Goal: Information Seeking & Learning: Learn about a topic

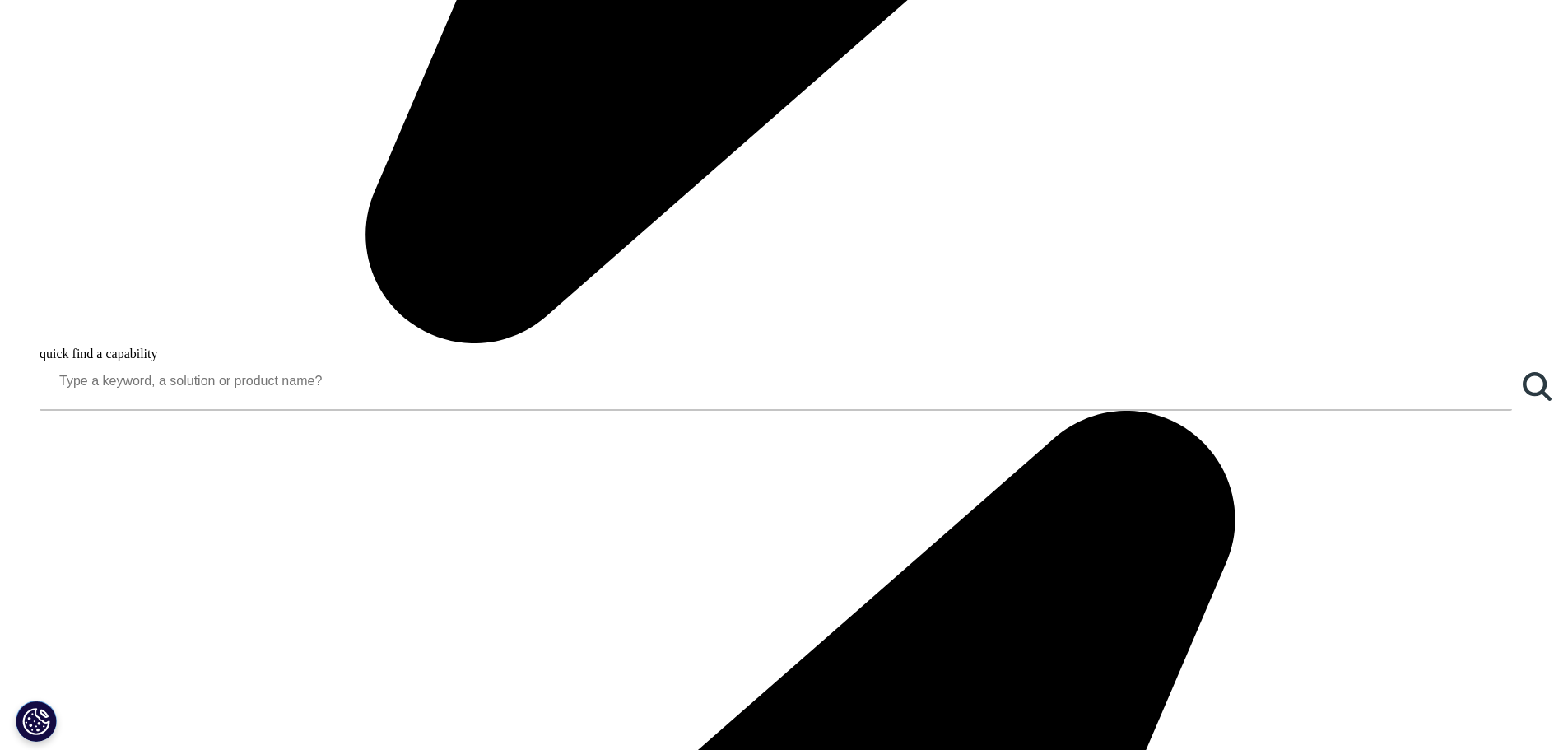
scroll to position [1811, 0]
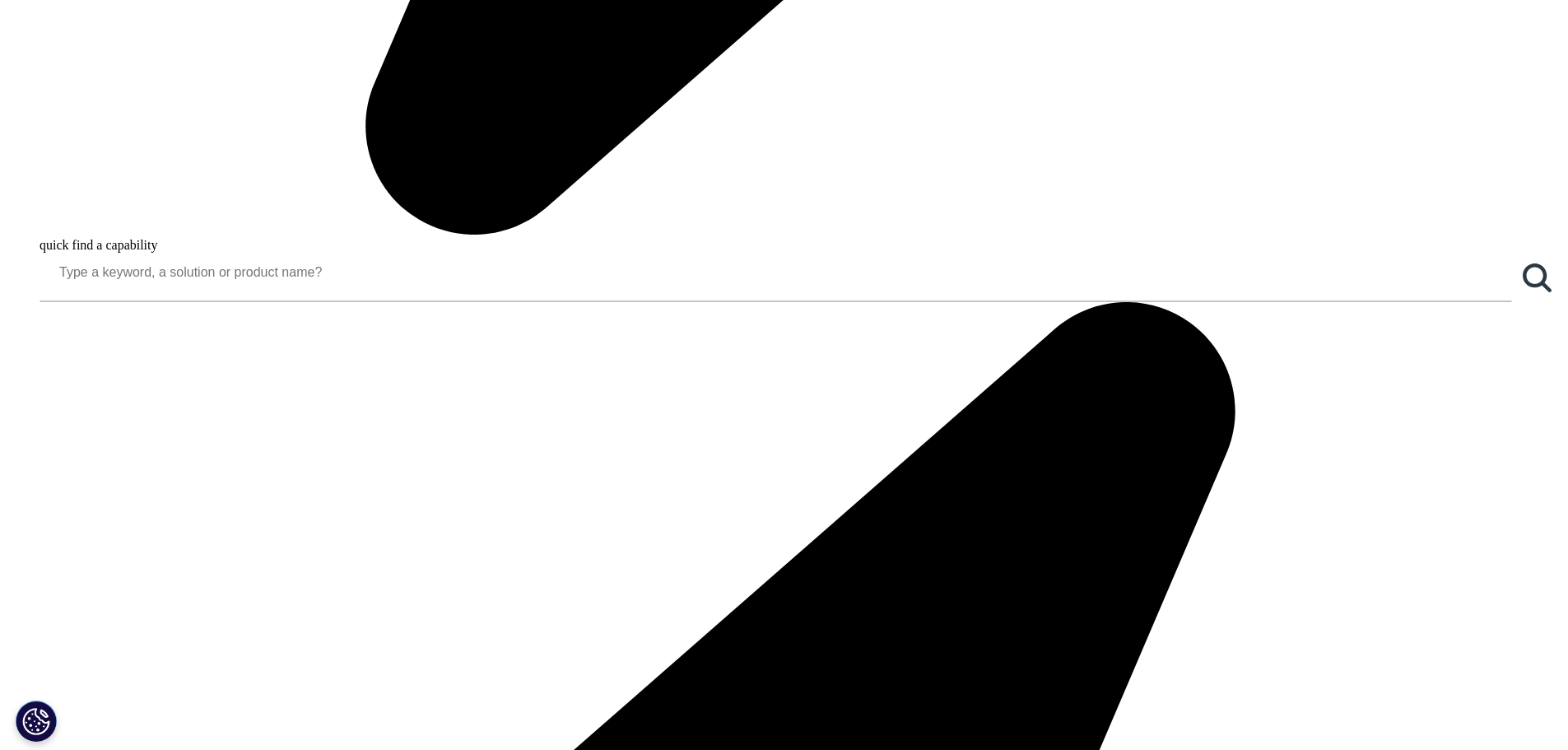
scroll to position [1893, 0]
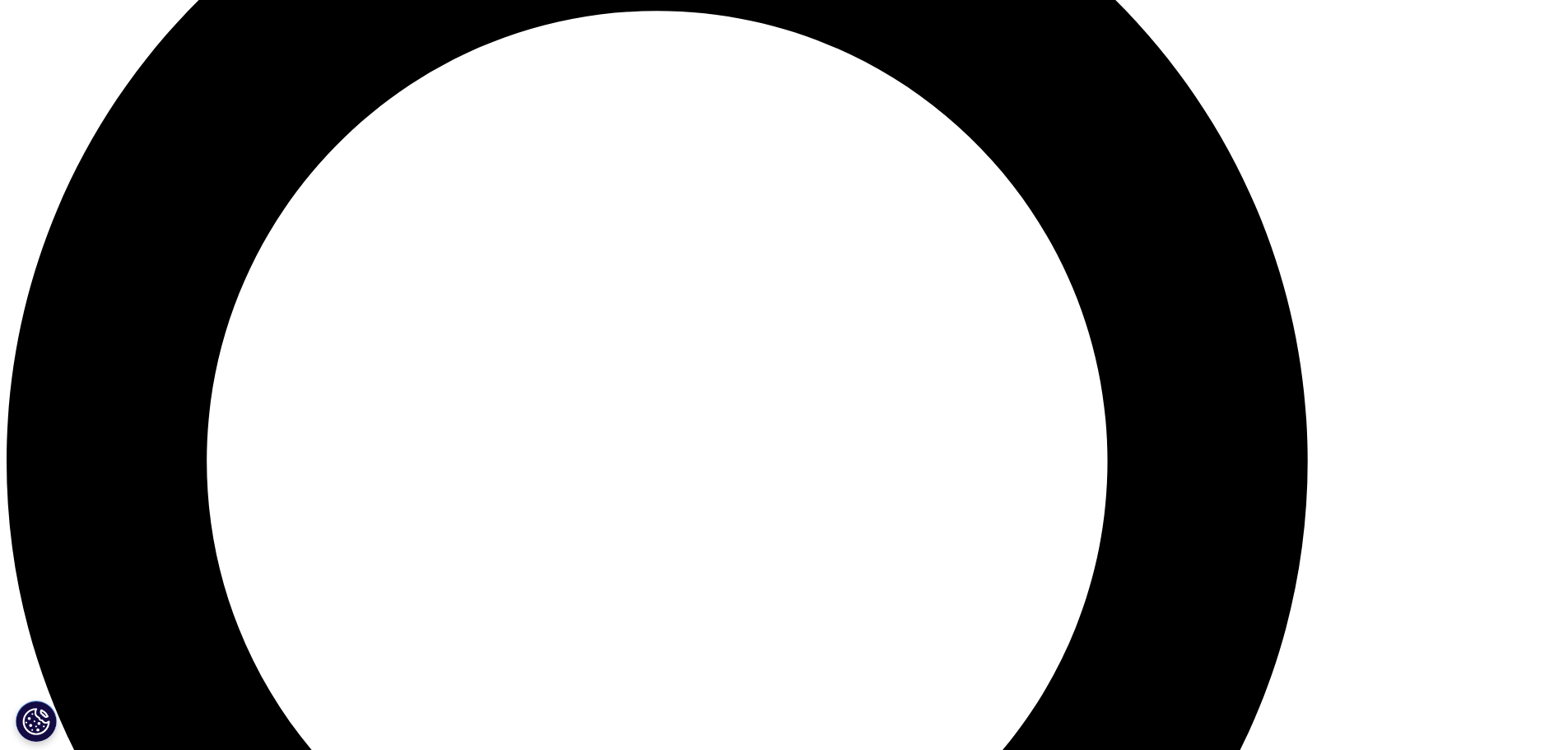
scroll to position [1811, 0]
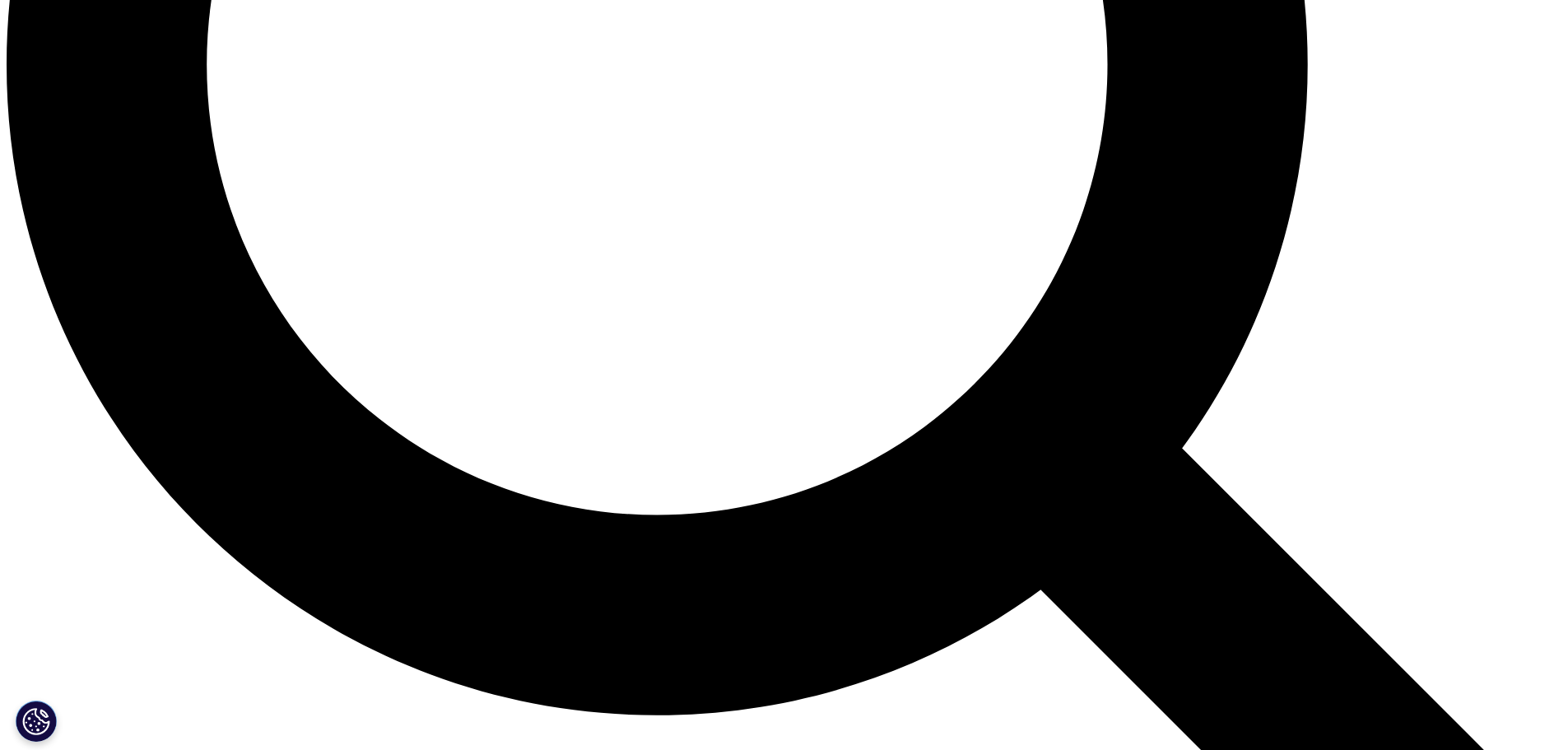
scroll to position [2222, 0]
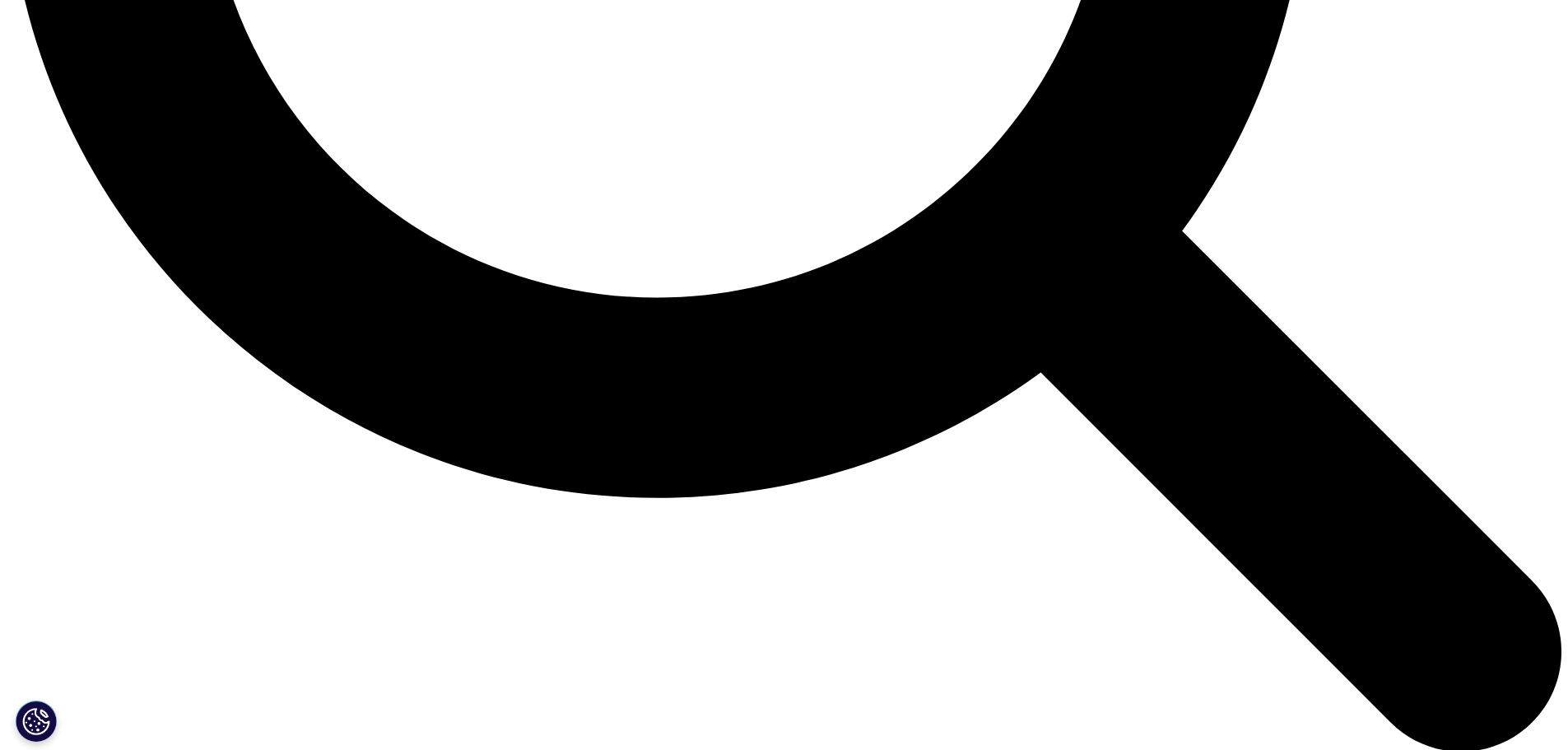
scroll to position [2387, 0]
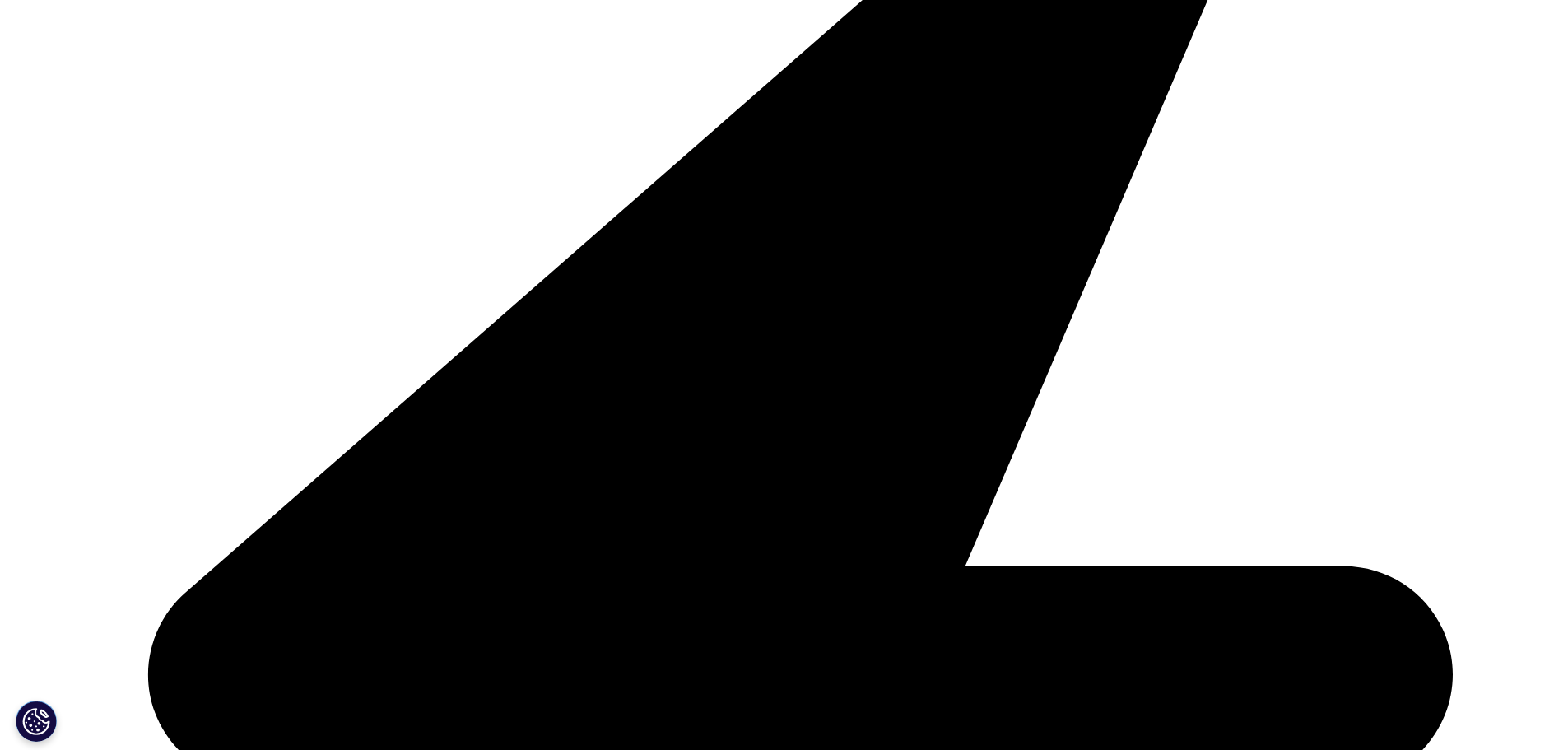
scroll to position [504, 971]
